Goal: Find specific page/section

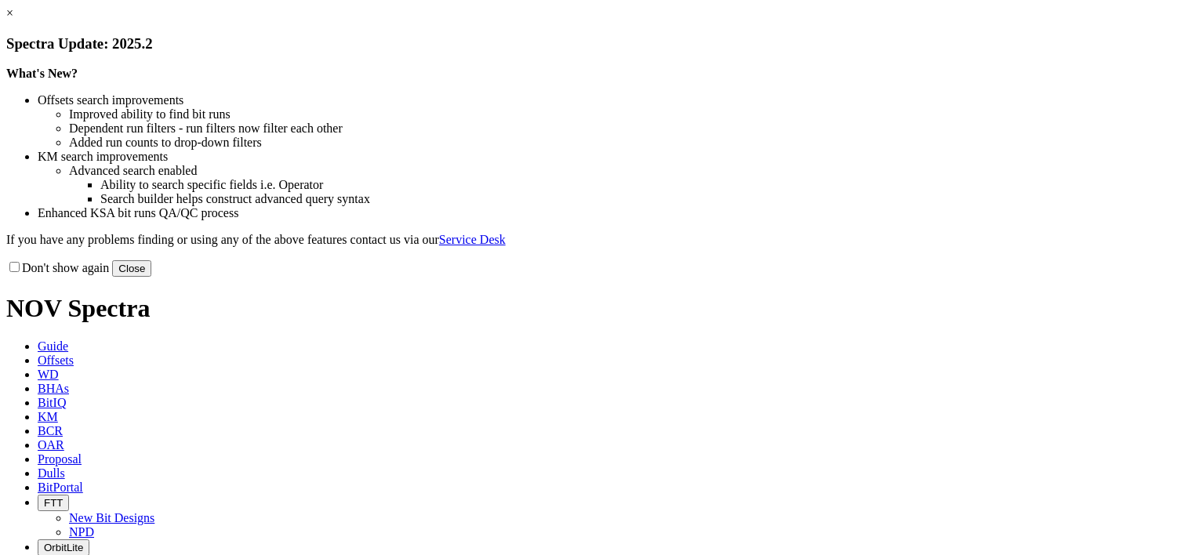
click at [151, 277] on button "Close" at bounding box center [131, 268] width 39 height 16
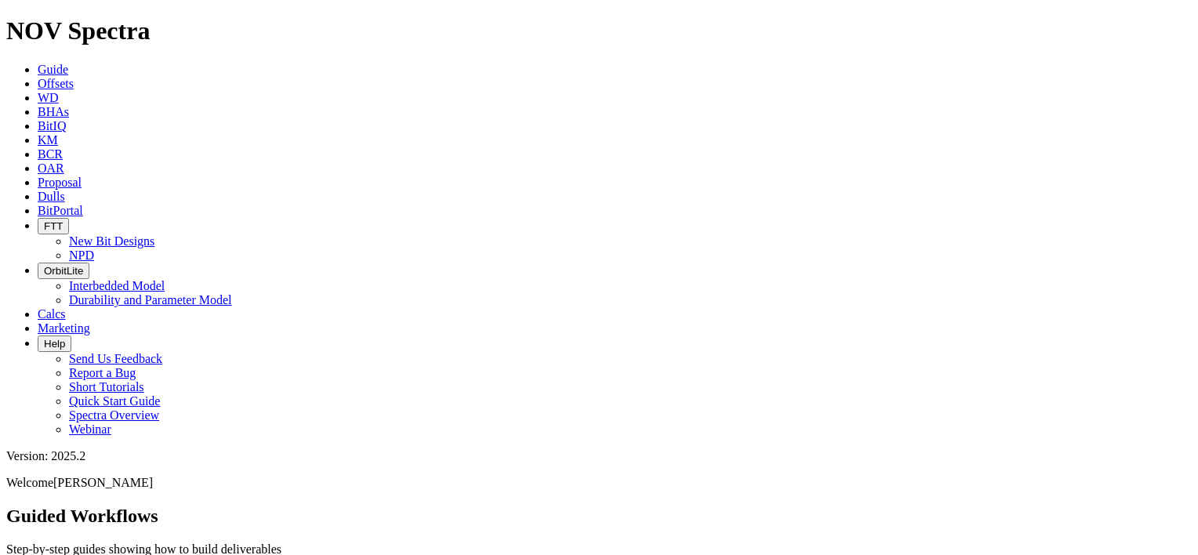
click at [38, 190] on icon at bounding box center [38, 196] width 0 height 13
click at [145, 554] on input "text" at bounding box center [75, 565] width 139 height 16
paste input "A317107"
type input "A317107"
